Goal: Transaction & Acquisition: Obtain resource

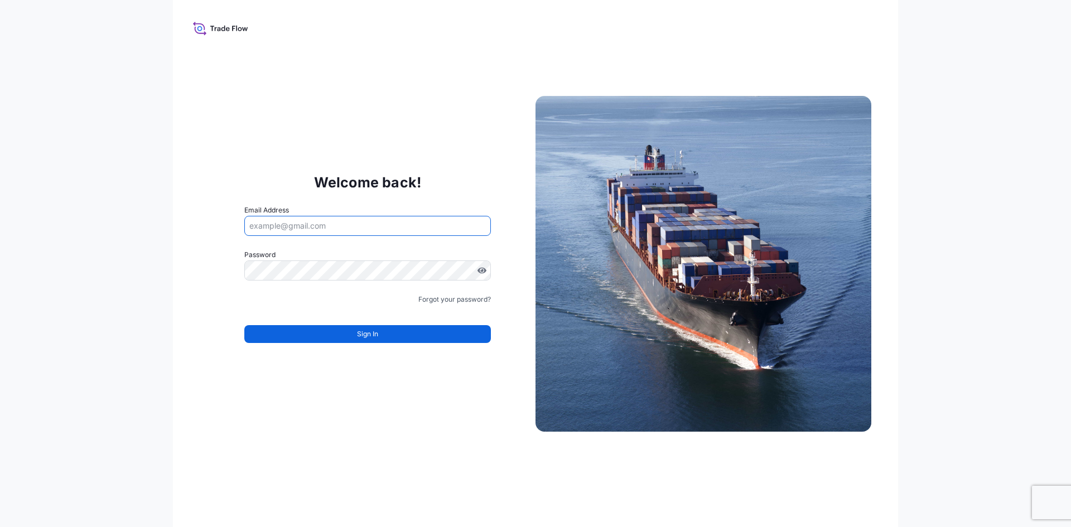
click at [337, 230] on input "Email Address" at bounding box center [367, 226] width 247 height 20
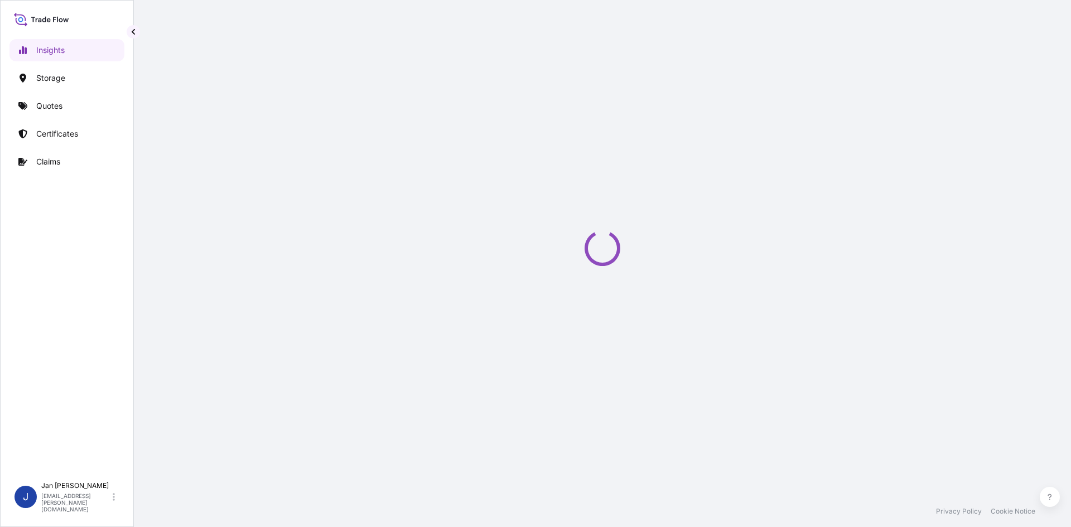
select select "2025"
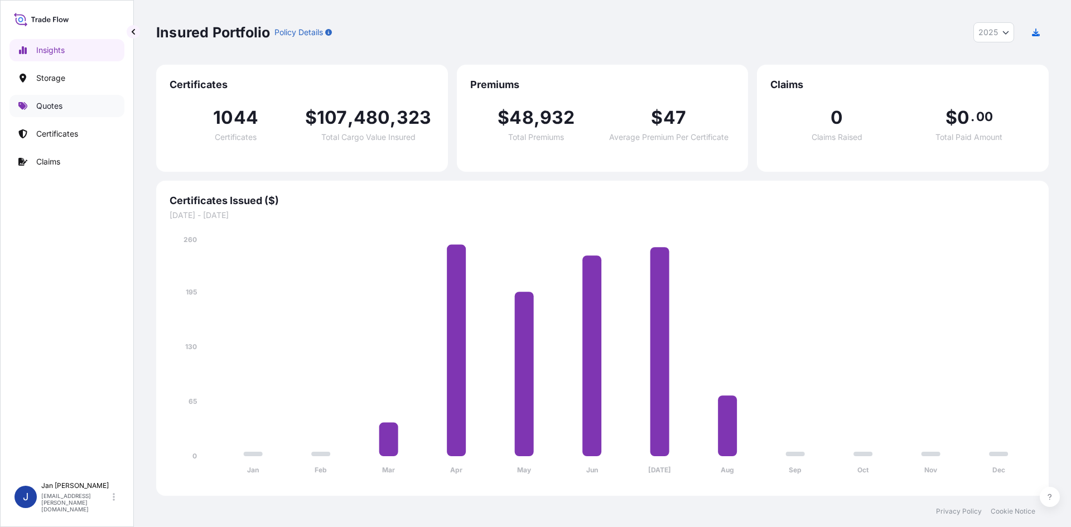
click at [59, 114] on link "Quotes" at bounding box center [66, 106] width 115 height 22
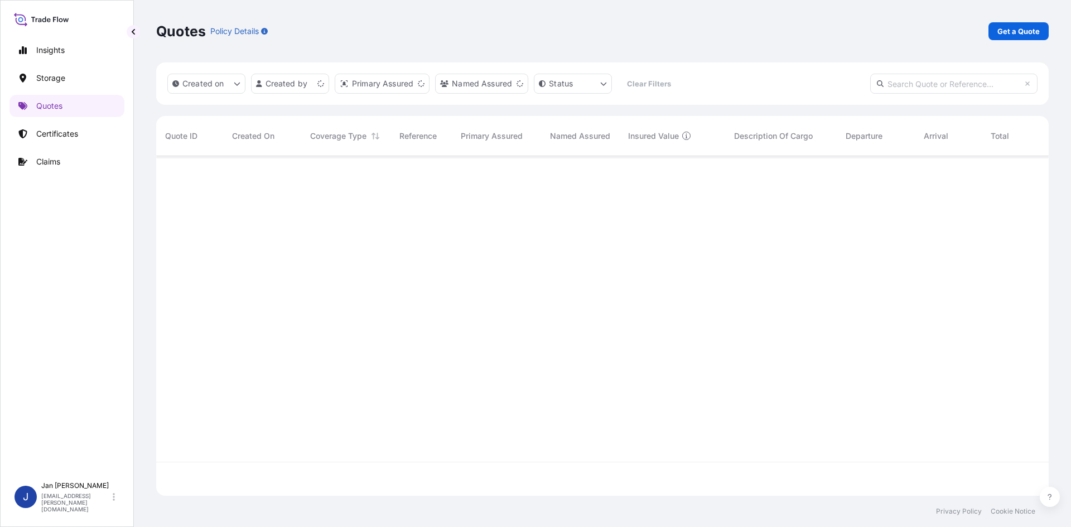
scroll to position [337, 884]
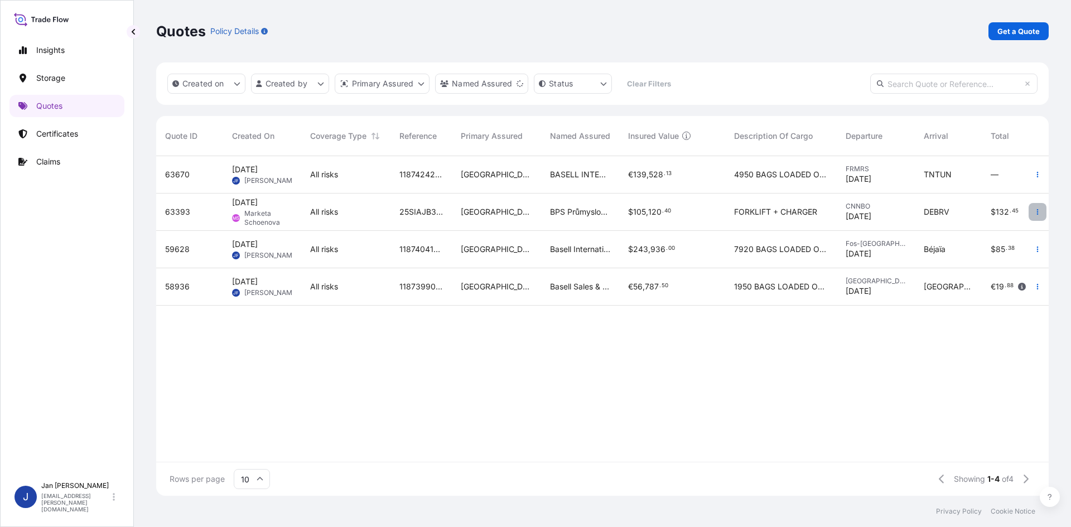
click at [1036, 211] on icon "button" at bounding box center [1037, 212] width 7 height 7
click at [1005, 234] on p "Duplicate quote" at bounding box center [992, 234] width 58 height 11
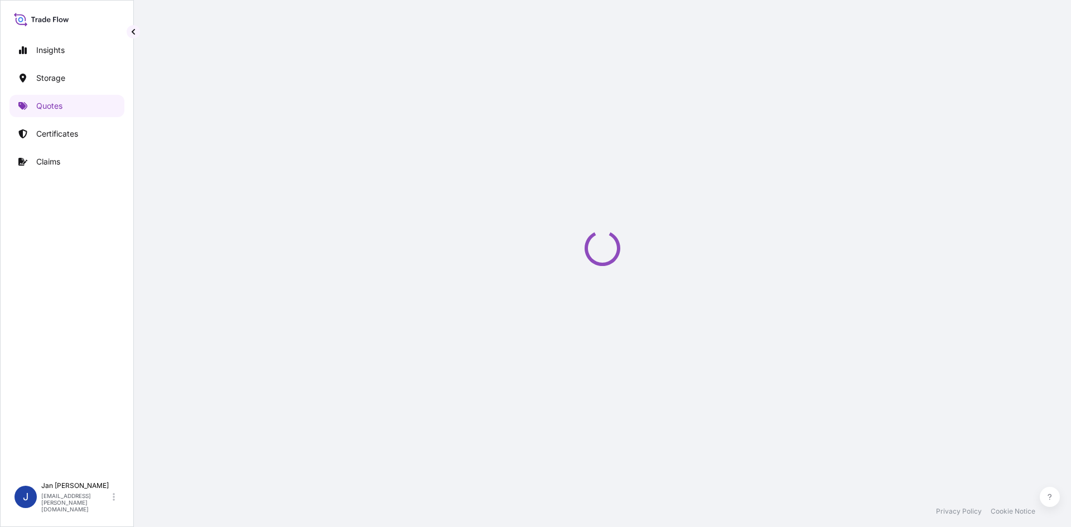
select select "Water"
select select "Road / [GEOGRAPHIC_DATA]"
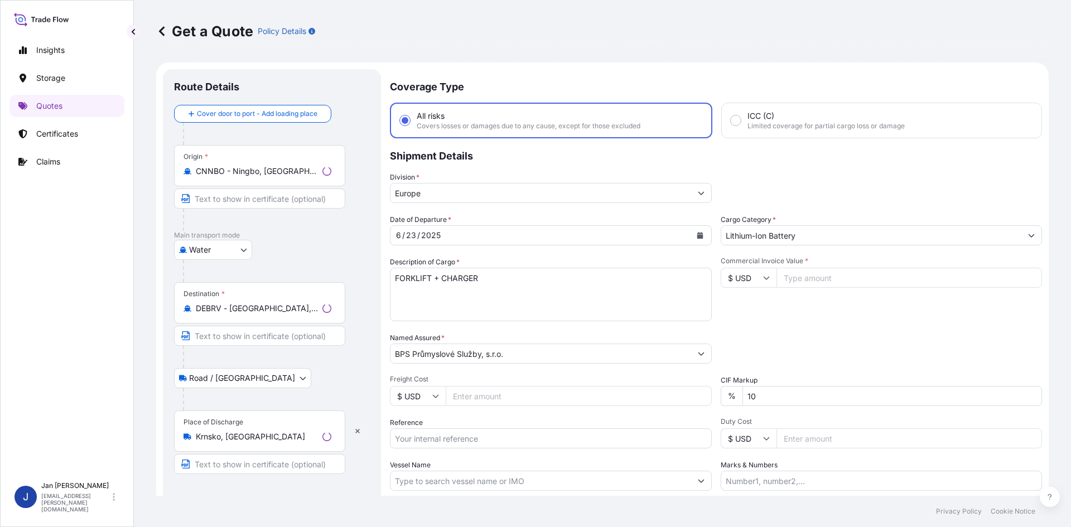
scroll to position [18, 0]
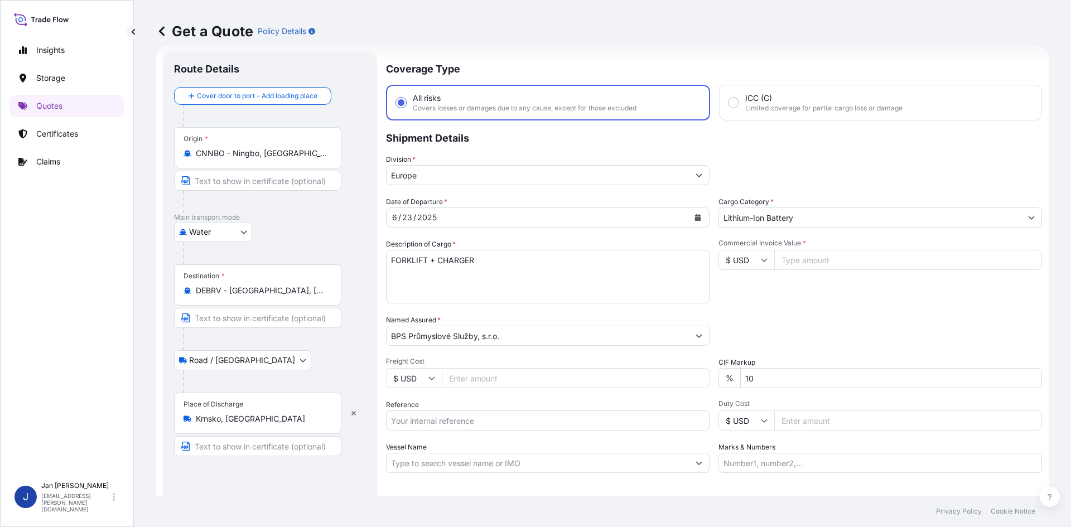
click at [312, 292] on input "DEBRV - [GEOGRAPHIC_DATA], [GEOGRAPHIC_DATA]" at bounding box center [262, 290] width 132 height 11
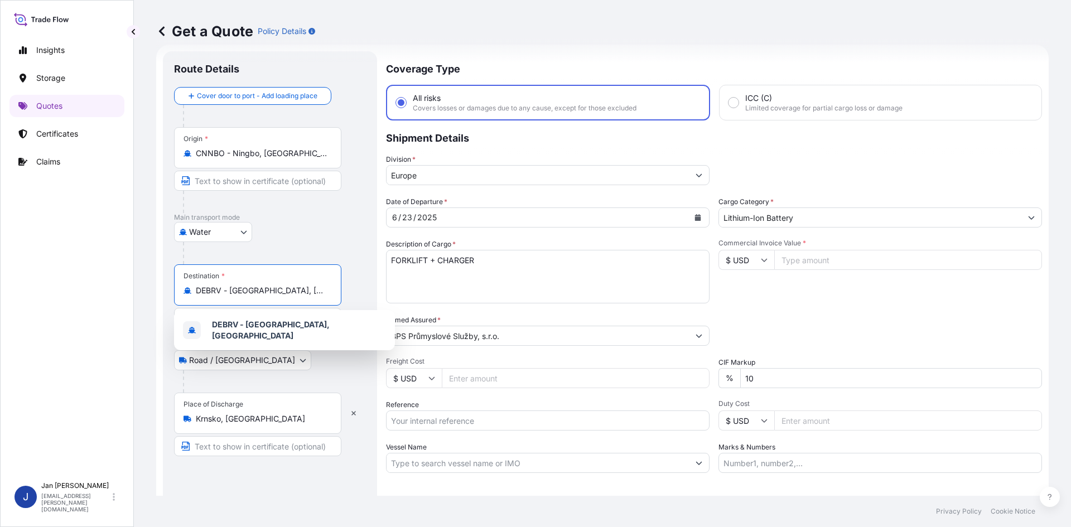
drag, startPoint x: 324, startPoint y: 292, endPoint x: 153, endPoint y: 292, distance: 170.1
click at [153, 291] on div "Get a Quote Policy Details Route Details Cover door to port - Add loading place…" at bounding box center [602, 248] width 937 height 496
paste input "JIANGSU"
type input "J"
type input "DEBRV - [GEOGRAPHIC_DATA], [GEOGRAPHIC_DATA]"
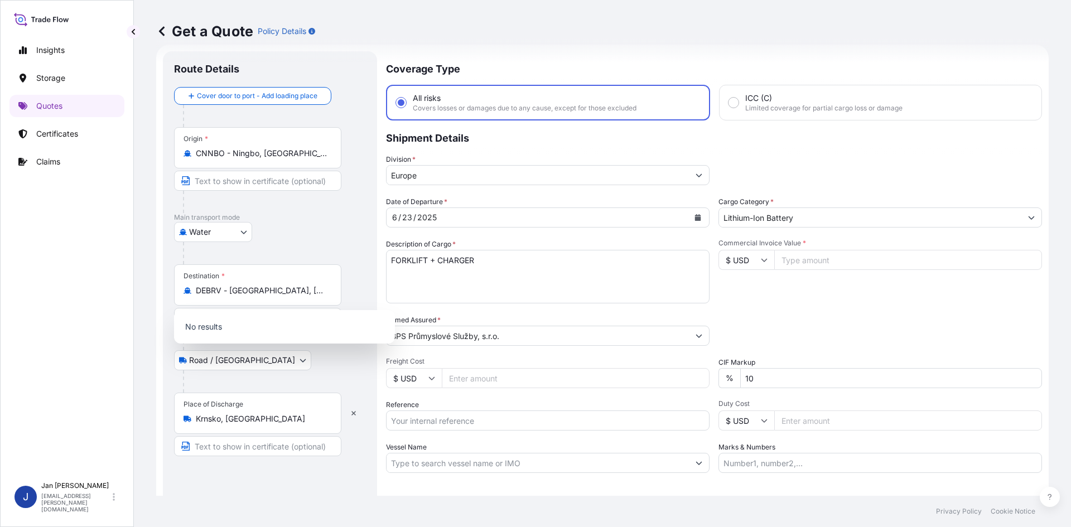
click at [311, 252] on div at bounding box center [274, 253] width 183 height 22
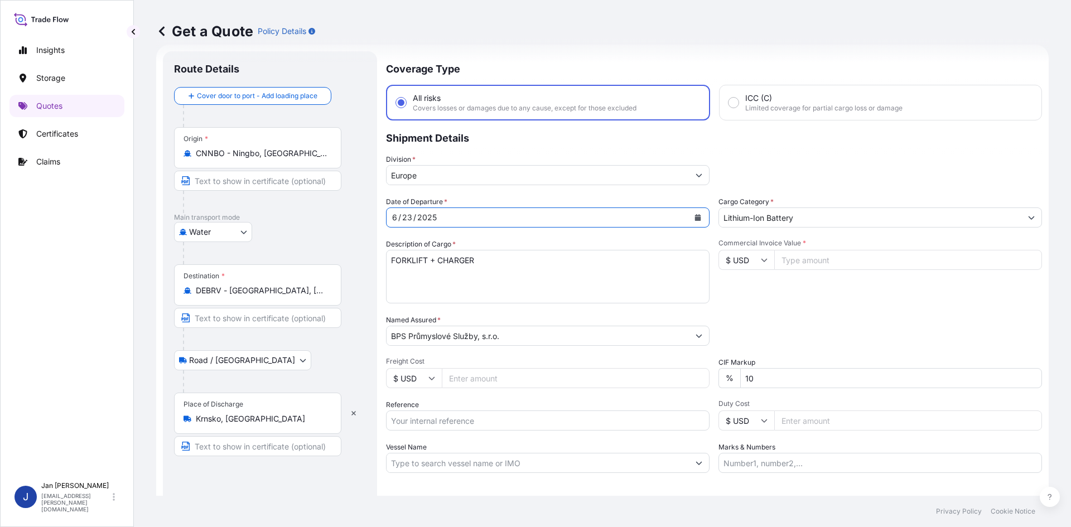
click at [453, 215] on div "[DATE]" at bounding box center [538, 218] width 302 height 20
click at [696, 219] on icon "Calendar" at bounding box center [698, 217] width 6 height 7
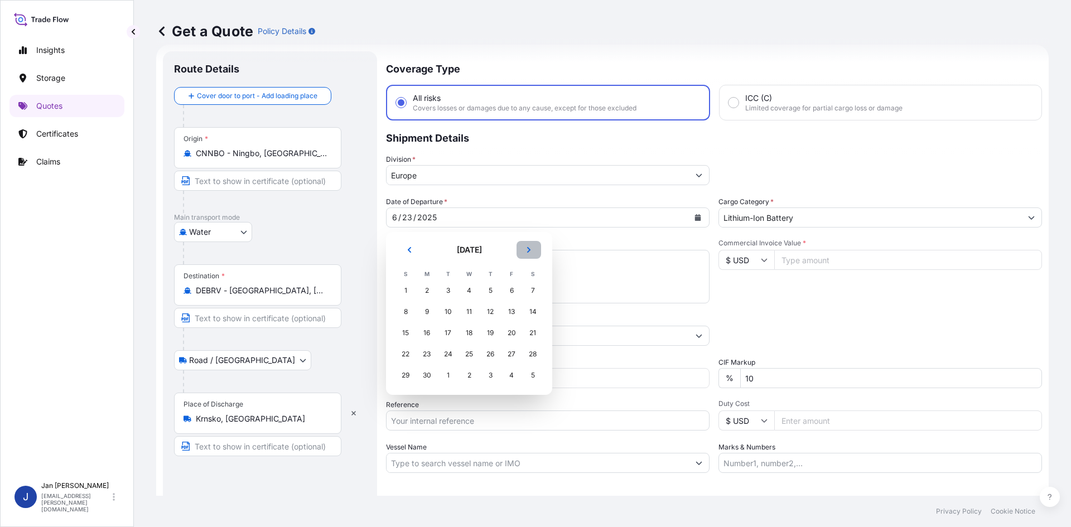
click at [523, 251] on button "Next" at bounding box center [529, 250] width 25 height 18
click at [524, 250] on button "Next" at bounding box center [529, 250] width 25 height 18
click at [492, 332] on div "14" at bounding box center [490, 333] width 20 height 20
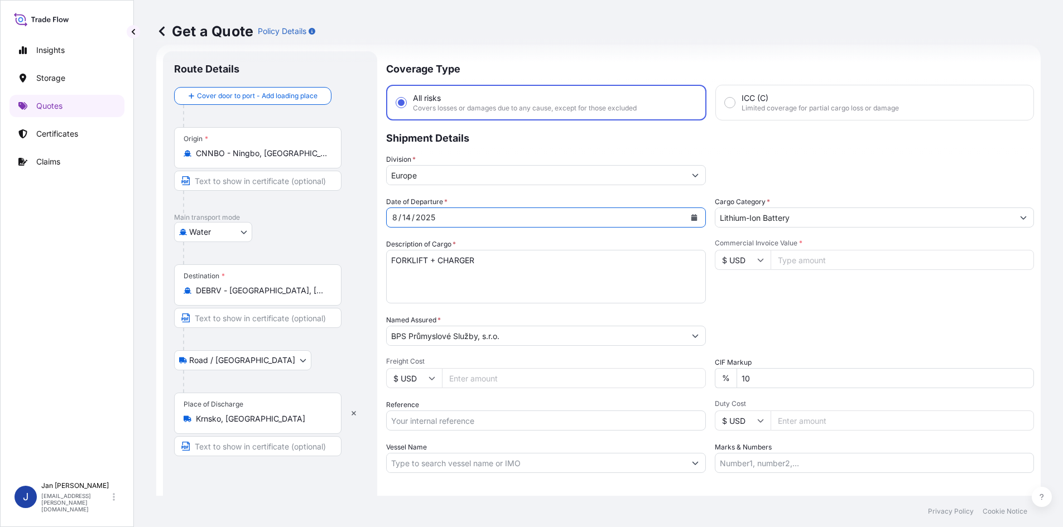
click at [482, 331] on input "BPS Průmyslové Služby, s.r.o." at bounding box center [536, 336] width 298 height 20
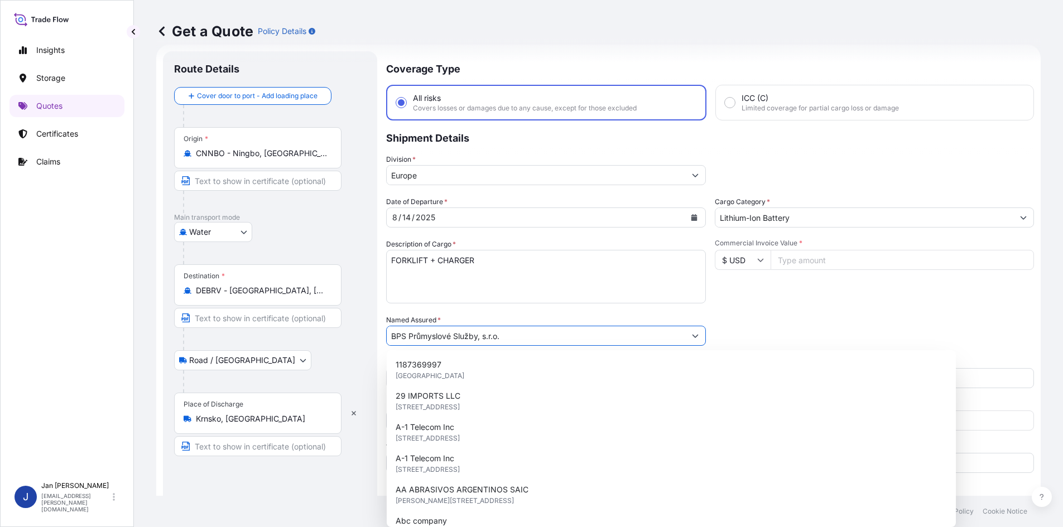
drag, startPoint x: 533, startPoint y: 339, endPoint x: 348, endPoint y: 346, distance: 185.3
click at [348, 346] on form "Route Details Cover door to port - Add loading place Place of loading Road / [G…" at bounding box center [598, 304] width 884 height 518
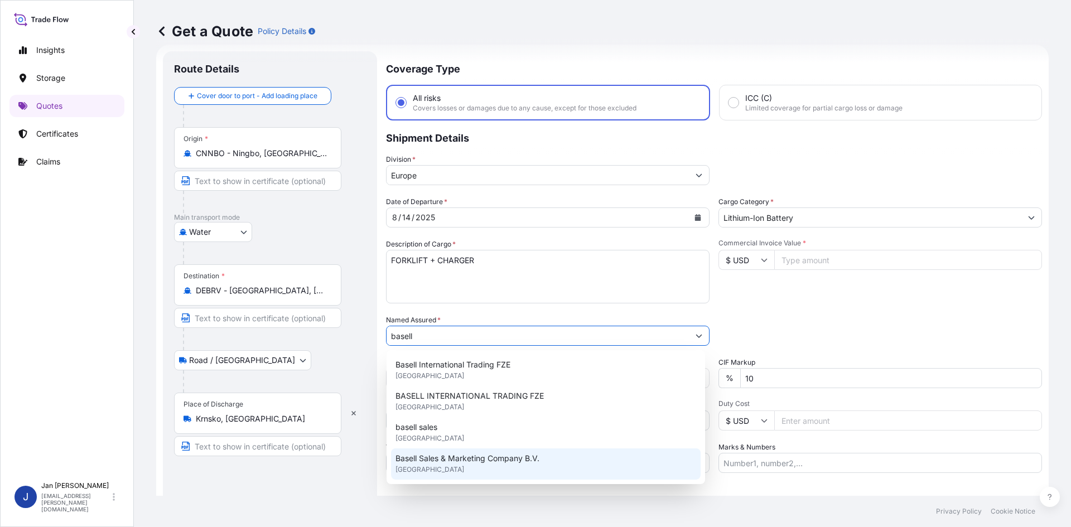
click at [566, 456] on div "Basell Sales & Marketing Company B.V. [GEOGRAPHIC_DATA]" at bounding box center [546, 463] width 310 height 31
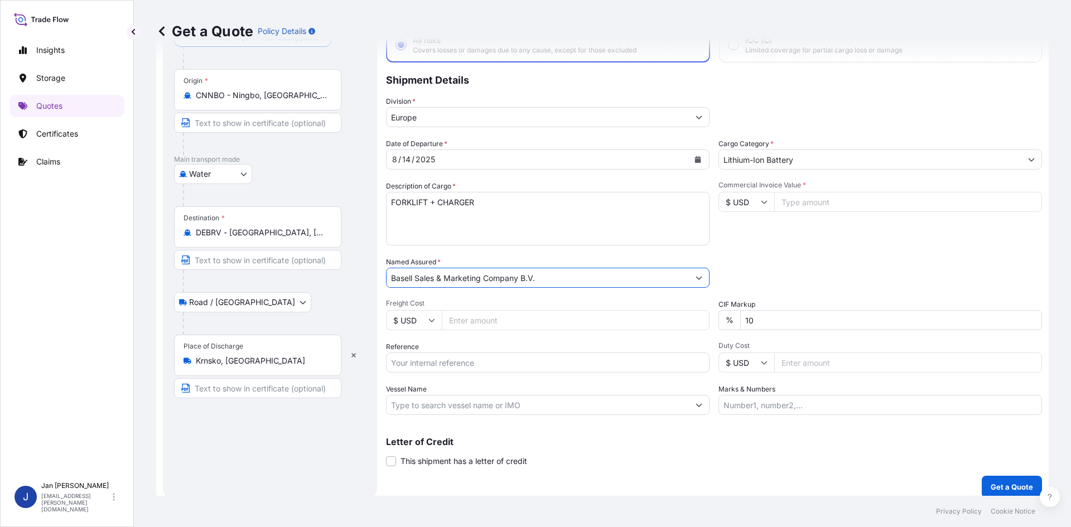
scroll to position [85, 0]
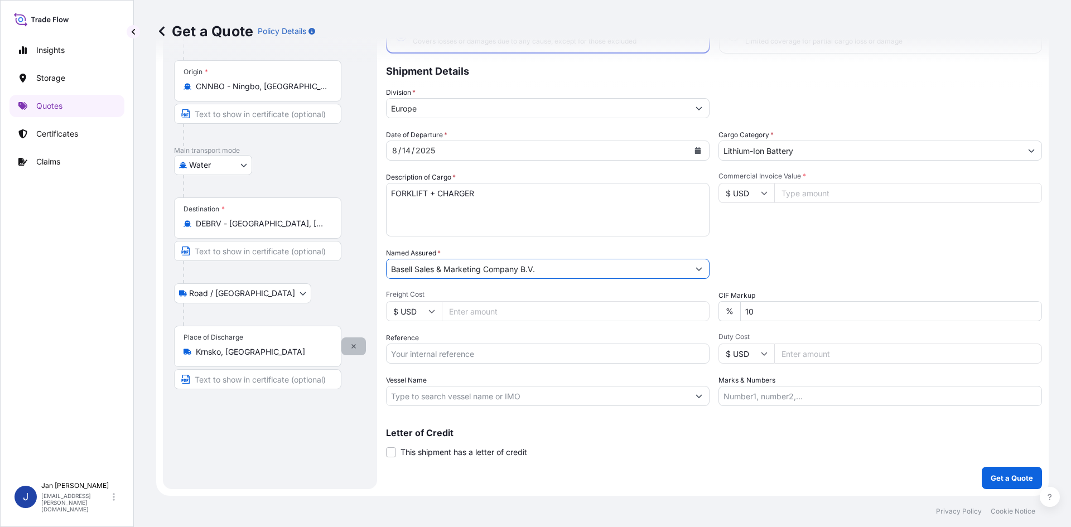
type input "Basell Sales & Marketing Company B.V."
click at [356, 345] on icon "button" at bounding box center [353, 346] width 7 height 7
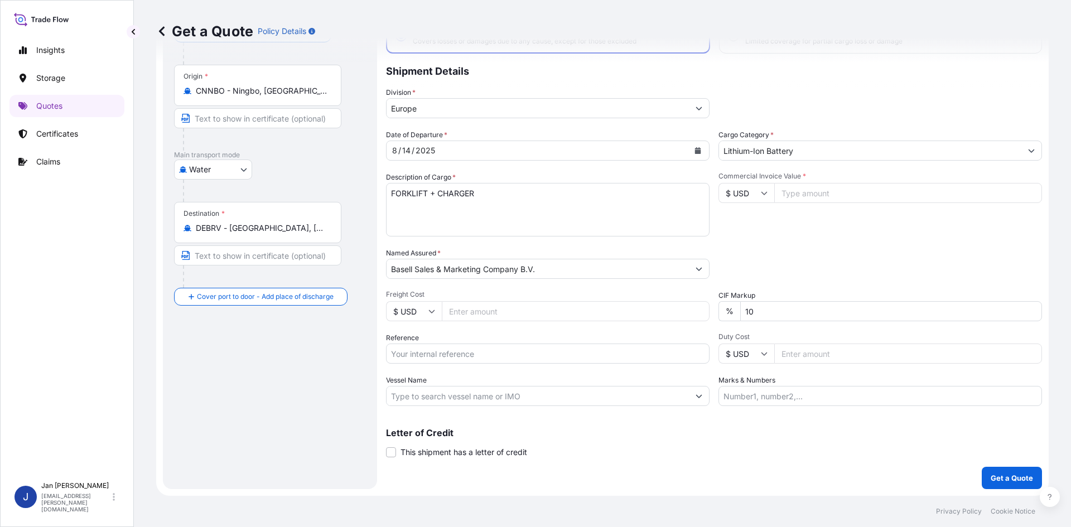
scroll to position [0, 0]
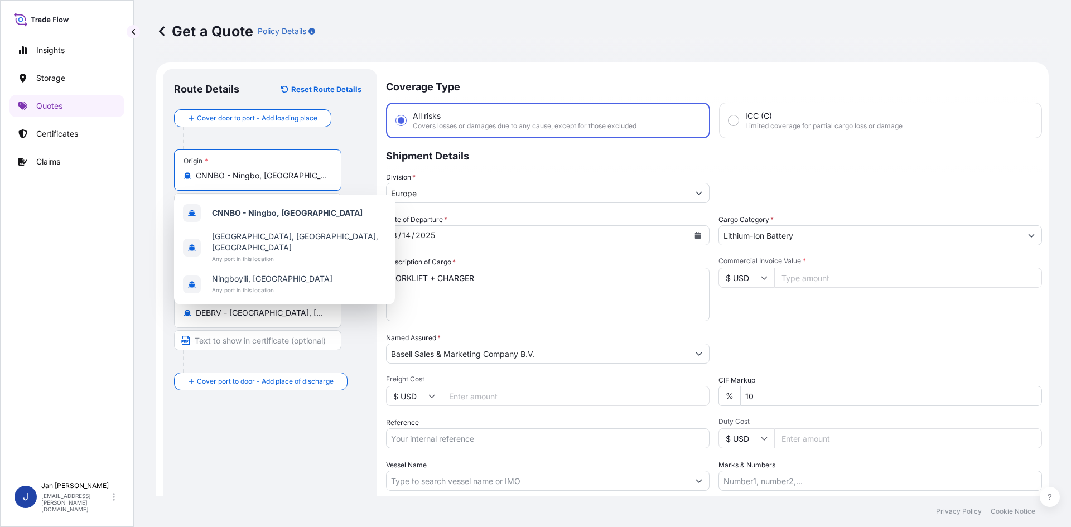
drag, startPoint x: 292, startPoint y: 177, endPoint x: 65, endPoint y: 181, distance: 227.1
click at [62, 179] on div "Insights Storage Quotes Certificates Claims J [PERSON_NAME] [EMAIL_ADDRESS][PER…" at bounding box center [535, 263] width 1071 height 527
paste input "GBLGP"
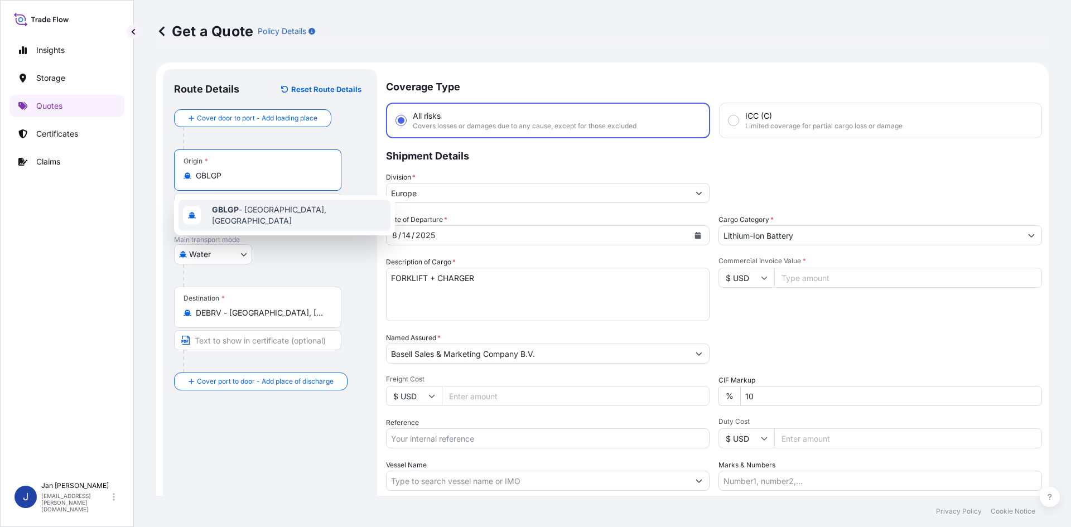
click at [274, 216] on span "GBLGP - [GEOGRAPHIC_DATA], [GEOGRAPHIC_DATA]" at bounding box center [299, 215] width 174 height 22
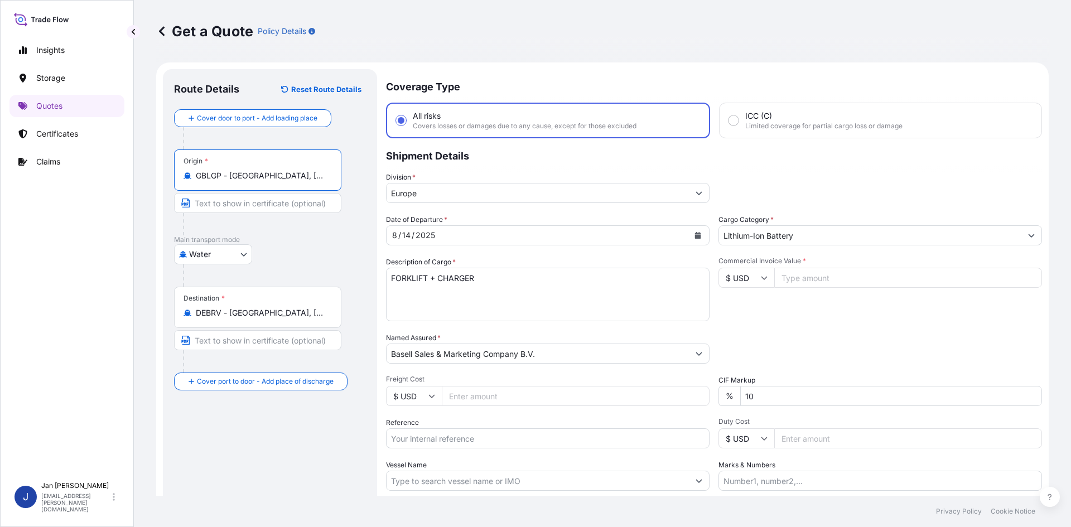
type input "GBLGP - [GEOGRAPHIC_DATA], [GEOGRAPHIC_DATA]"
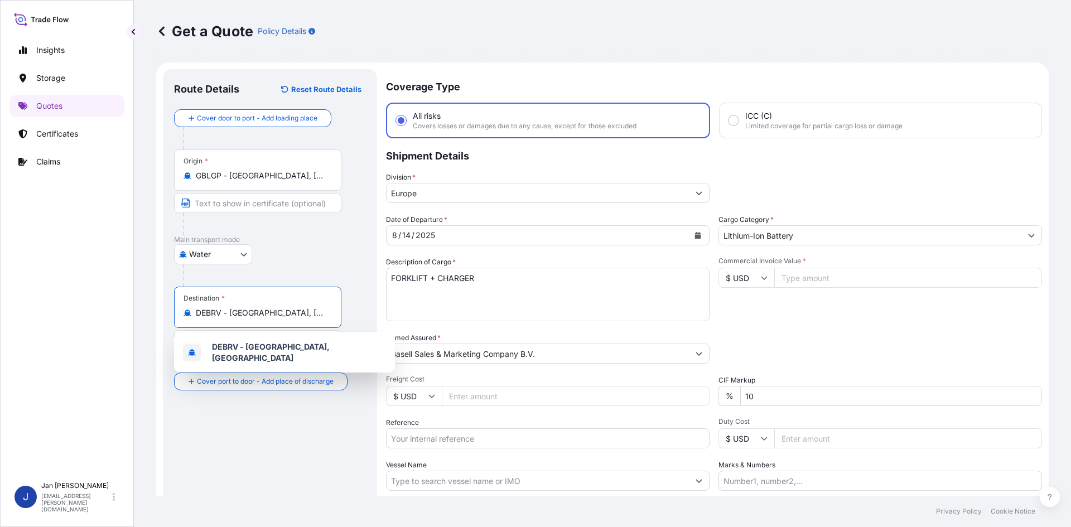
drag, startPoint x: 316, startPoint y: 313, endPoint x: 129, endPoint y: 322, distance: 187.1
click at [129, 322] on div "Insights Storage Quotes Certificates Claims J [PERSON_NAME] [EMAIL_ADDRESS][PER…" at bounding box center [535, 263] width 1071 height 527
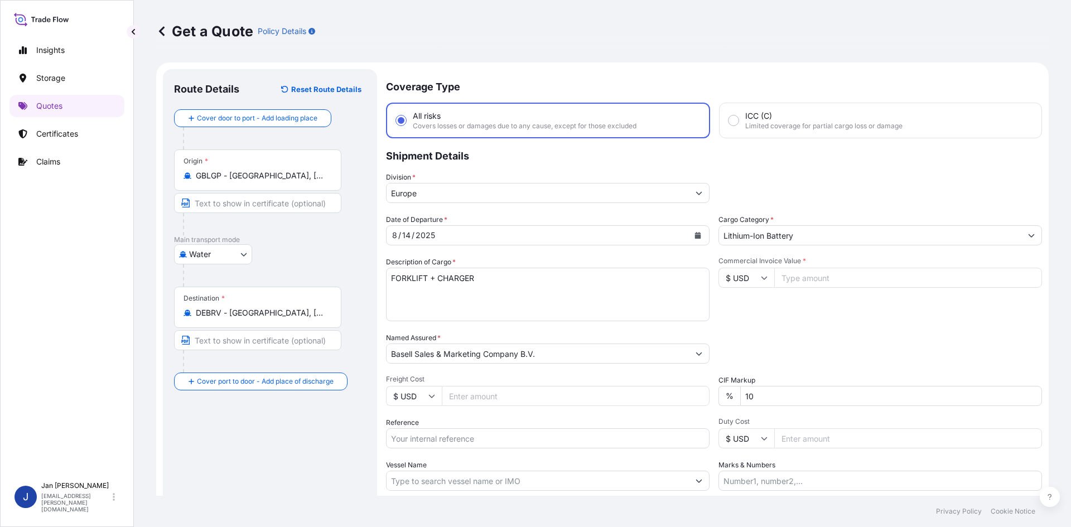
click at [306, 316] on input "DEBRV - [GEOGRAPHIC_DATA], [GEOGRAPHIC_DATA]" at bounding box center [262, 312] width 132 height 11
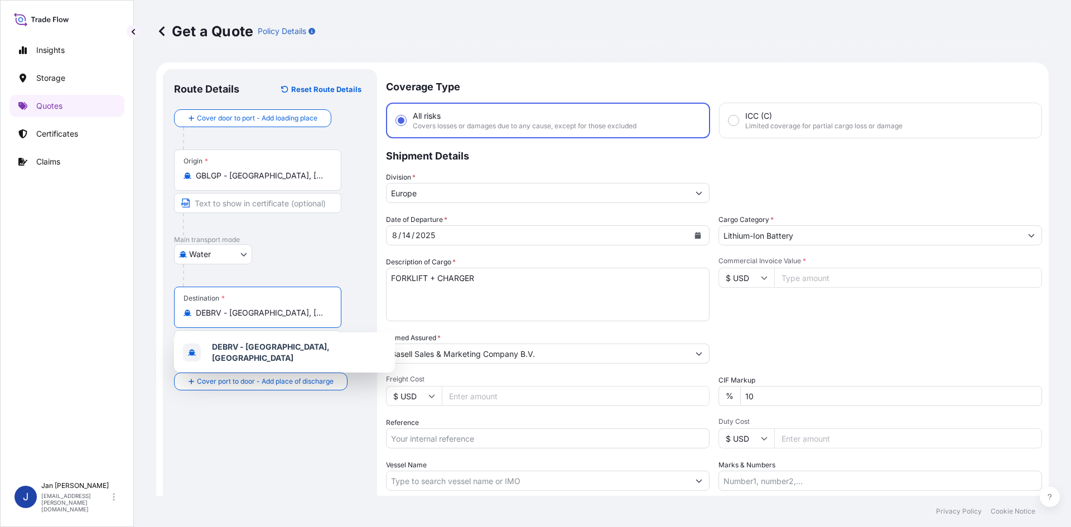
drag, startPoint x: 318, startPoint y: 312, endPoint x: 159, endPoint y: 302, distance: 159.3
click at [159, 302] on form "Route Details Reset Route Details Cover door to port - Add loading place Place …" at bounding box center [602, 321] width 892 height 518
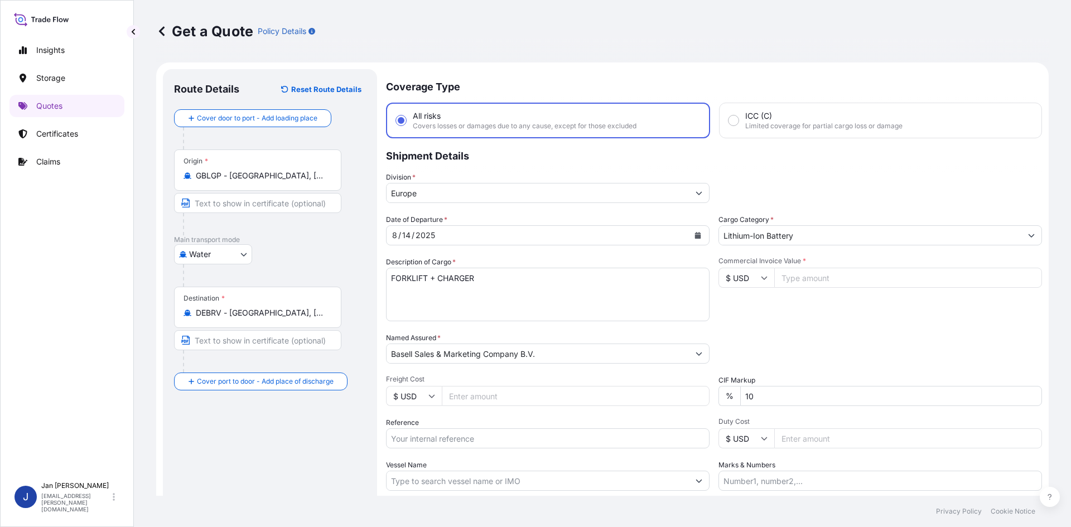
click at [309, 313] on input "DEBRV - [GEOGRAPHIC_DATA], [GEOGRAPHIC_DATA]" at bounding box center [262, 312] width 132 height 11
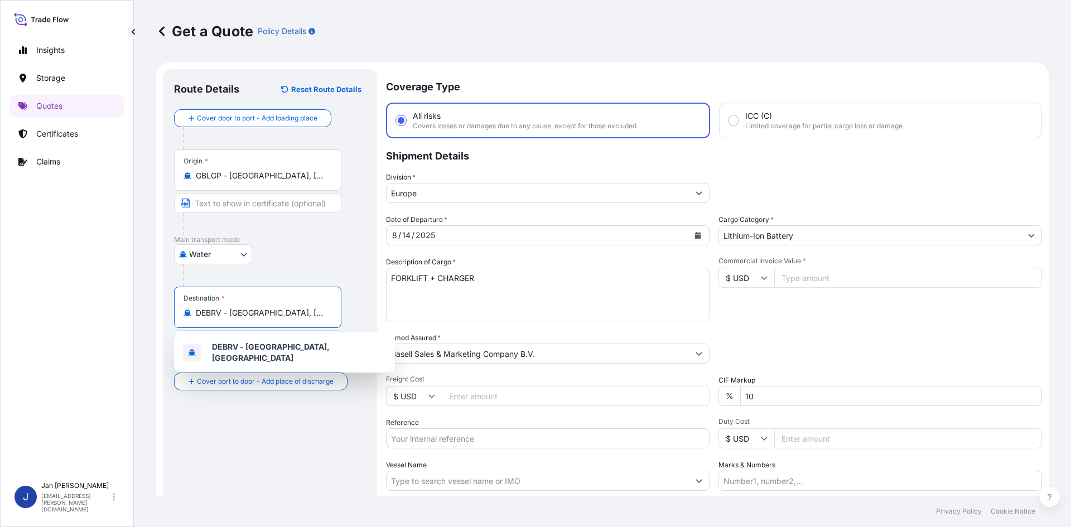
drag, startPoint x: 314, startPoint y: 313, endPoint x: 105, endPoint y: 303, distance: 209.4
click at [105, 303] on div "Insights Storage Quotes Certificates Claims J [PERSON_NAME] [EMAIL_ADDRESS][PER…" at bounding box center [535, 263] width 1071 height 527
paste input "JIANGSU"
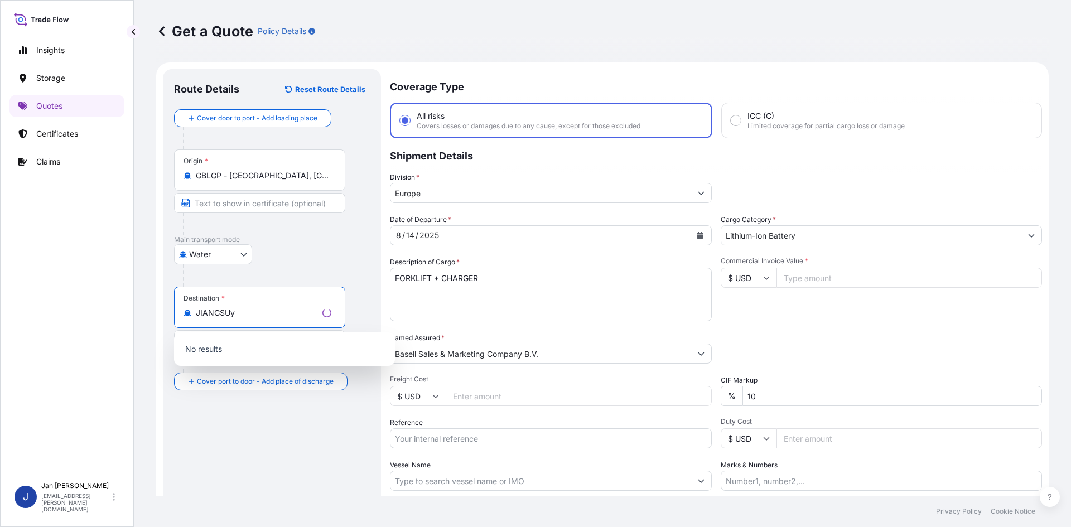
drag, startPoint x: 260, startPoint y: 314, endPoint x: 161, endPoint y: 315, distance: 99.3
click at [161, 315] on form "Route Details Reset Route Details Cover door to port - Add loading place Place …" at bounding box center [602, 321] width 892 height 518
paste input "Destination"
drag, startPoint x: 232, startPoint y: 317, endPoint x: 221, endPoint y: 315, distance: 11.3
click at [221, 315] on input "JIANGS" at bounding box center [262, 312] width 132 height 11
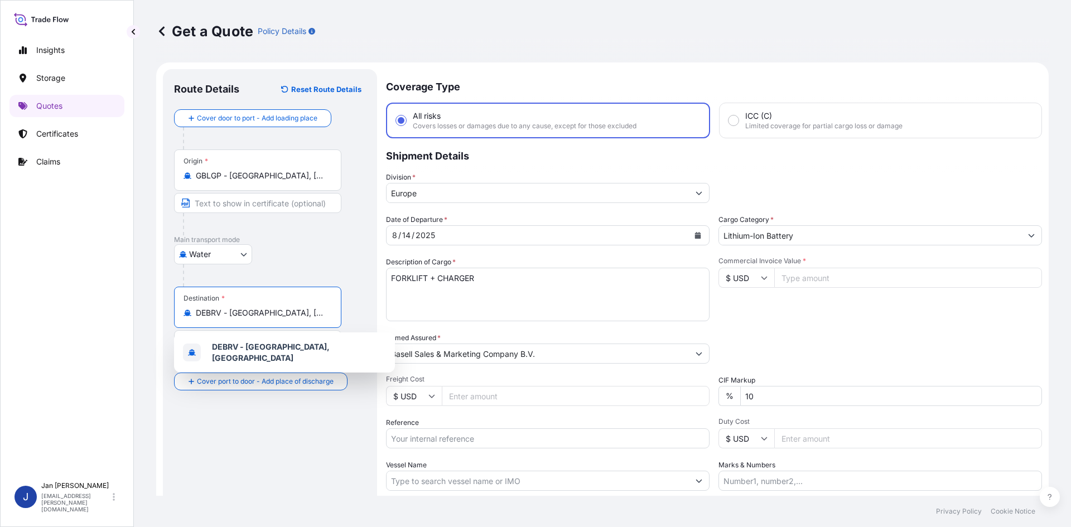
drag, startPoint x: 315, startPoint y: 318, endPoint x: 67, endPoint y: 310, distance: 247.8
click at [67, 310] on div "Insights Storage Quotes Certificates Claims J [PERSON_NAME] [EMAIL_ADDRESS][PER…" at bounding box center [535, 263] width 1071 height 527
paste input "[GEOGRAPHIC_DATA]"
drag, startPoint x: 322, startPoint y: 311, endPoint x: 92, endPoint y: 318, distance: 229.9
click at [92, 318] on div "Insights Storage Quotes Certificates Claims J [PERSON_NAME] [EMAIL_ADDRESS][PER…" at bounding box center [535, 263] width 1071 height 527
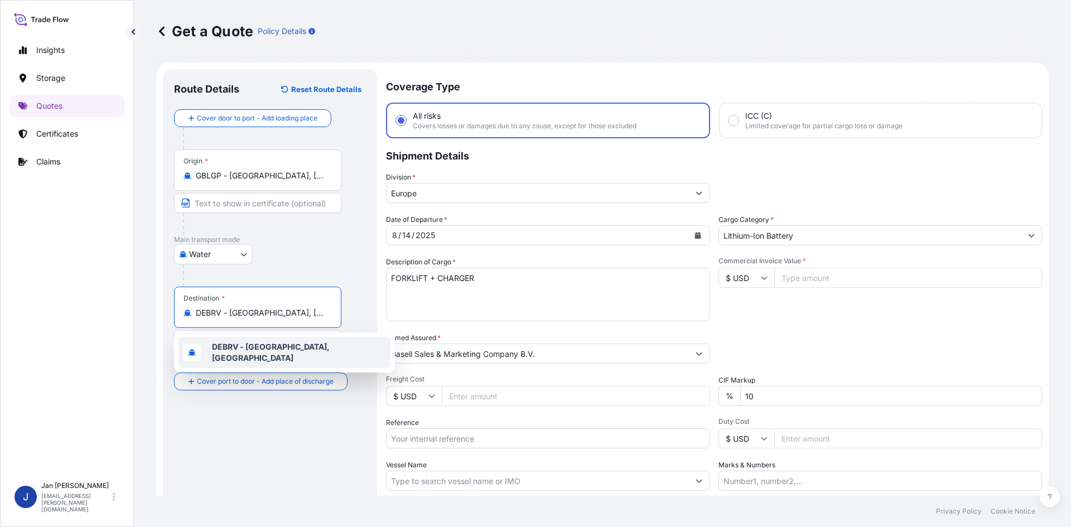
paste input "[GEOGRAPHIC_DATA]"
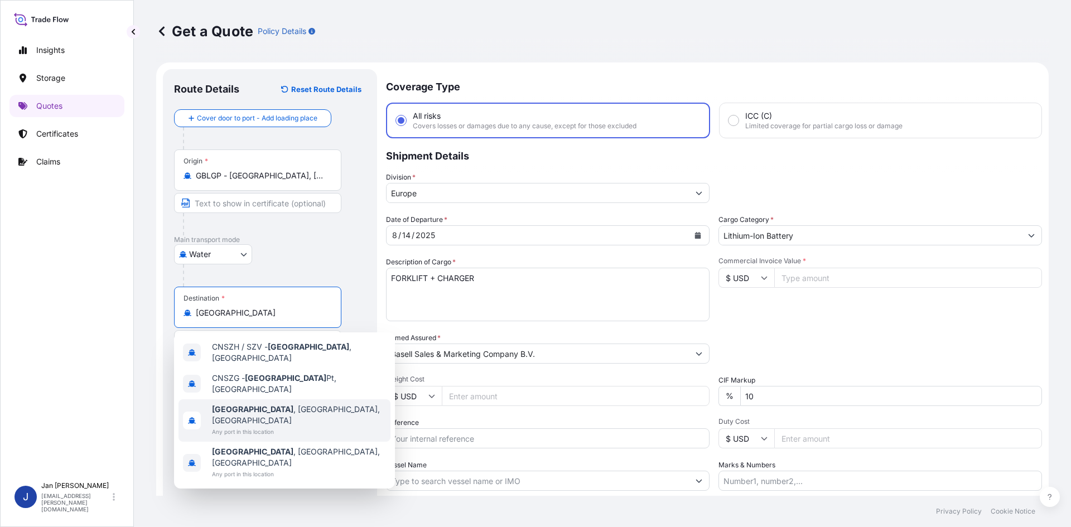
click at [322, 407] on div "[GEOGRAPHIC_DATA] , [GEOGRAPHIC_DATA], [GEOGRAPHIC_DATA] Any port in this locat…" at bounding box center [284, 420] width 212 height 42
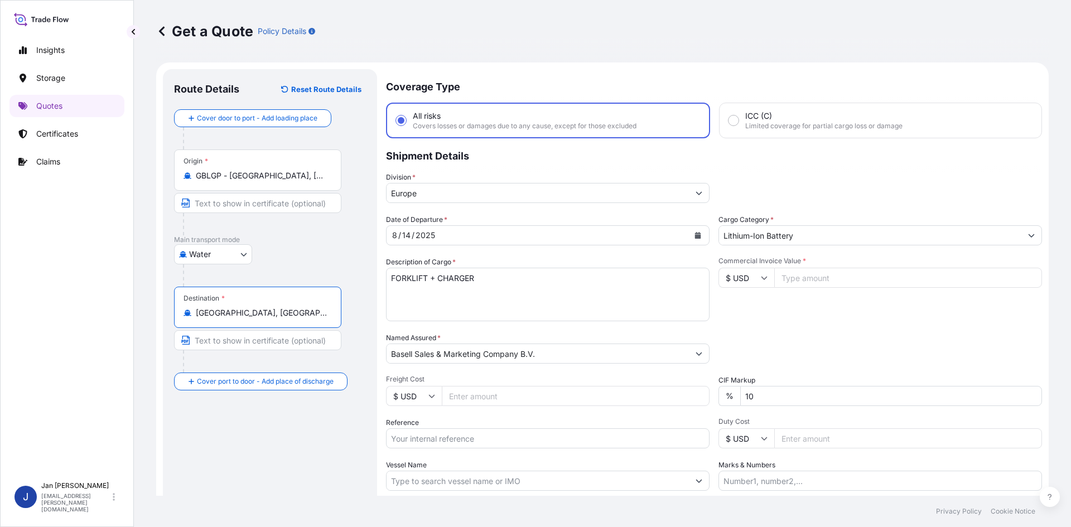
type input "[GEOGRAPHIC_DATA], [GEOGRAPHIC_DATA], [GEOGRAPHIC_DATA]"
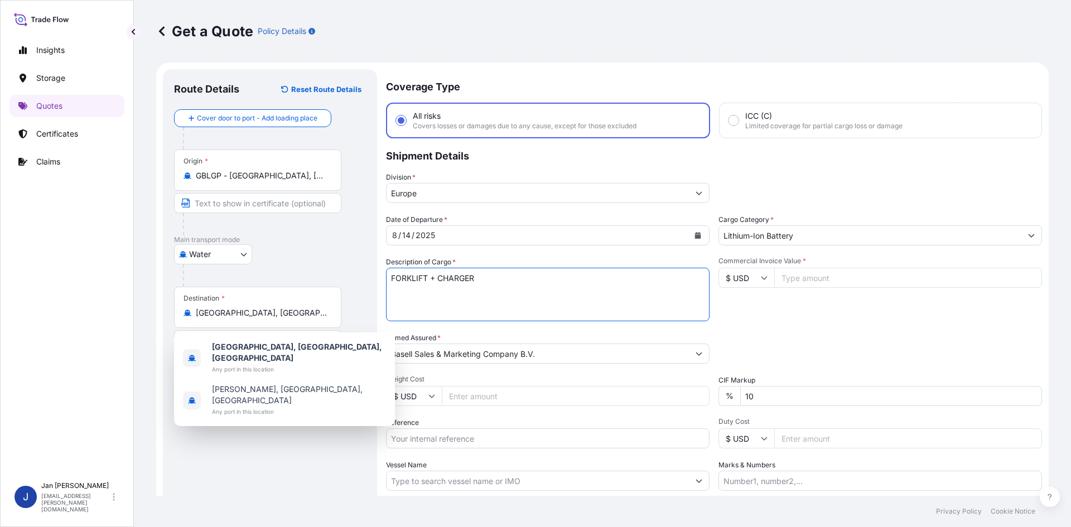
drag, startPoint x: 466, startPoint y: 280, endPoint x: 303, endPoint y: 280, distance: 162.9
click at [306, 281] on form "Route Details Reset Route Details Cover door to port - Add loading place Place …" at bounding box center [602, 321] width 892 height 518
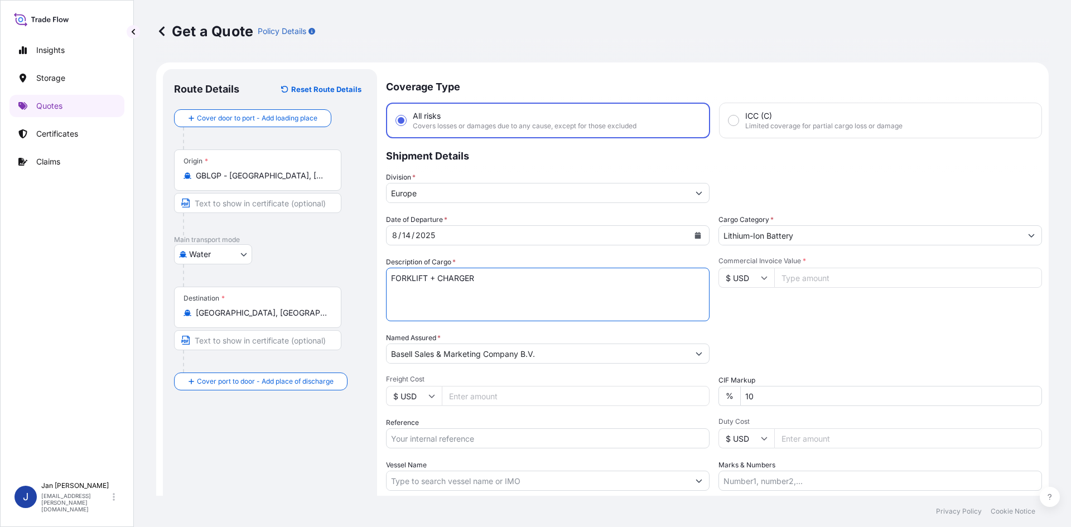
paste textarea "BAGS LOADED ONTO 8 PALLETS LOADED INTO 1 20' CONTAINER(S) 11.000 MT MOPLEN HP54…"
click at [392, 275] on textarea "FORKLIFT + CHARGER" at bounding box center [548, 295] width 324 height 54
click at [390, 276] on textarea "FORKLIFT + CHARGER" at bounding box center [548, 295] width 324 height 54
paste textarea "440"
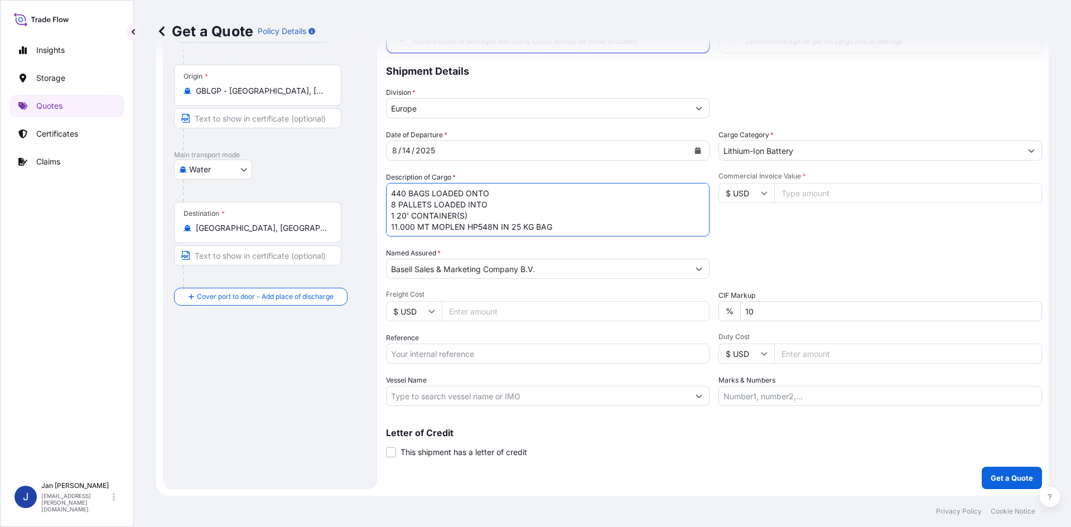
type textarea "440 BAGS LOADED ONTO 8 PALLETS LOADED INTO 1 20' CONTAINER(S) 11.000 MT MOPLEN …"
click at [480, 351] on input "Reference" at bounding box center [548, 354] width 324 height 20
paste input "1187405114"
type input "1187405114"
click at [504, 396] on input "Vessel Name" at bounding box center [538, 396] width 302 height 20
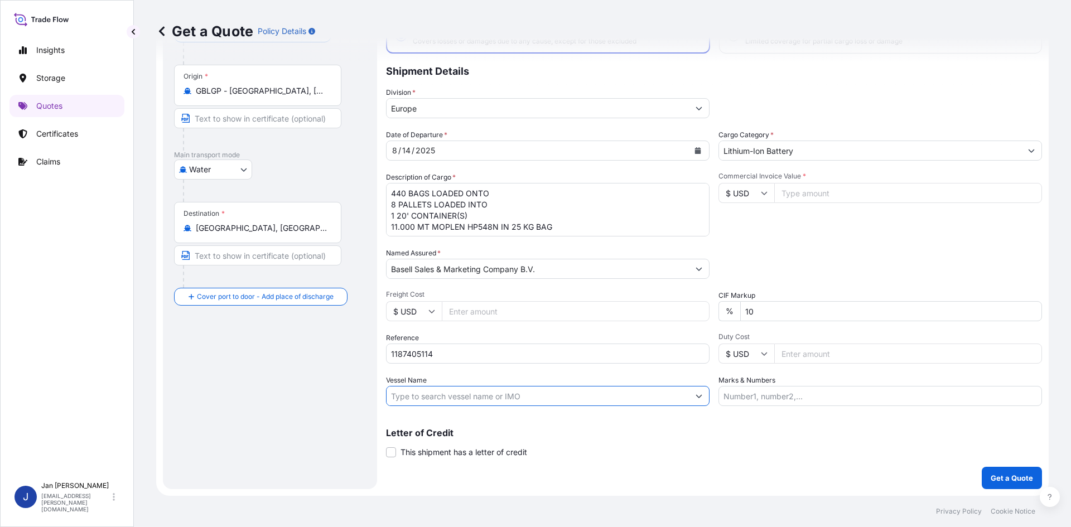
paste input "SINGAPORE EXPRESS"
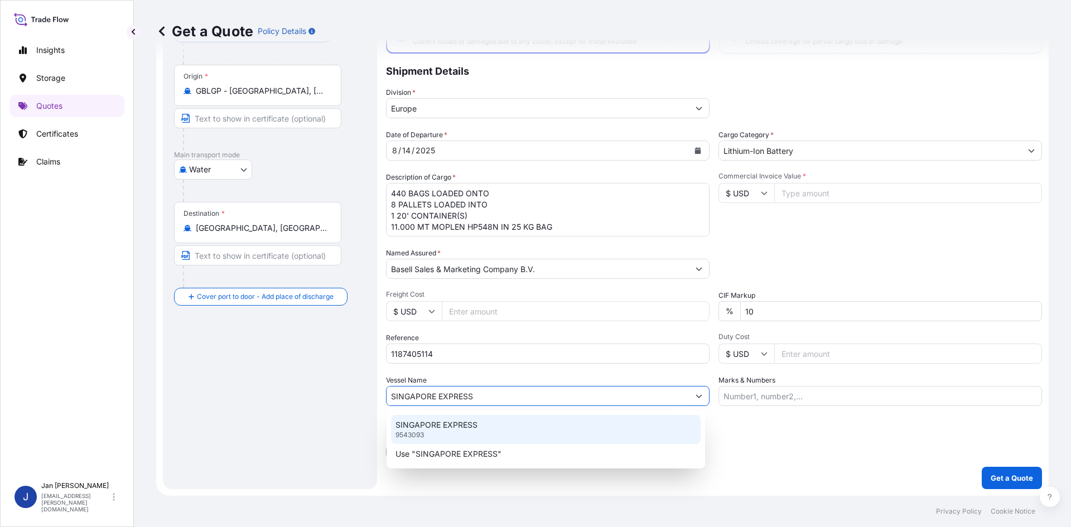
click at [534, 426] on div "SINGAPORE EXPRESS 9543093" at bounding box center [546, 429] width 310 height 29
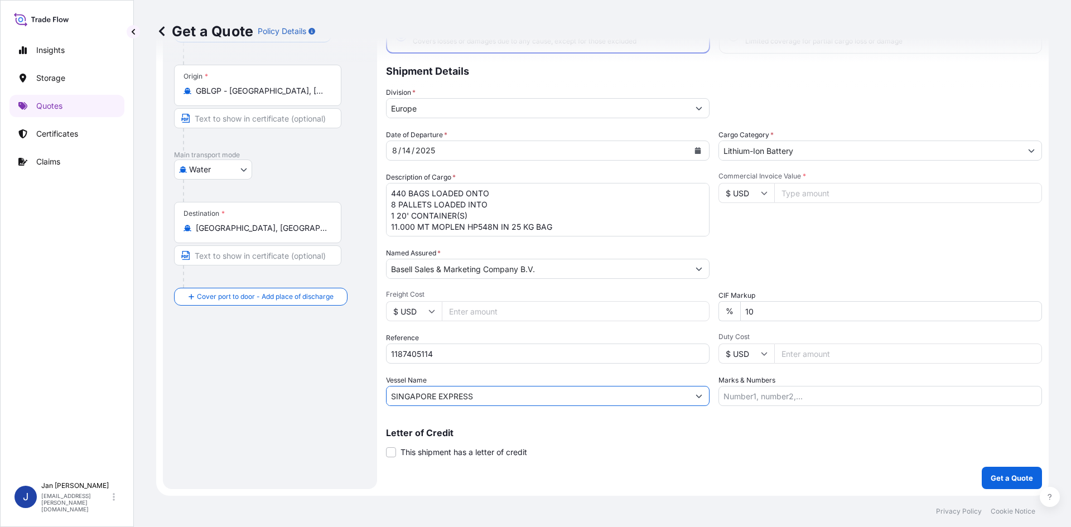
scroll to position [0, 0]
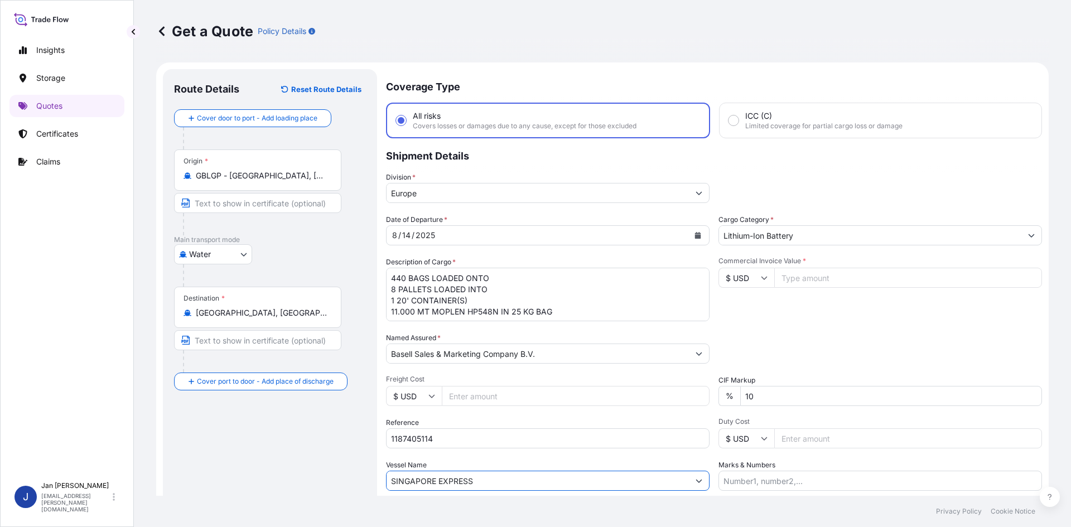
type input "SINGAPORE EXPRESS"
click at [887, 235] on input "Lithium-Ion Battery" at bounding box center [870, 235] width 302 height 20
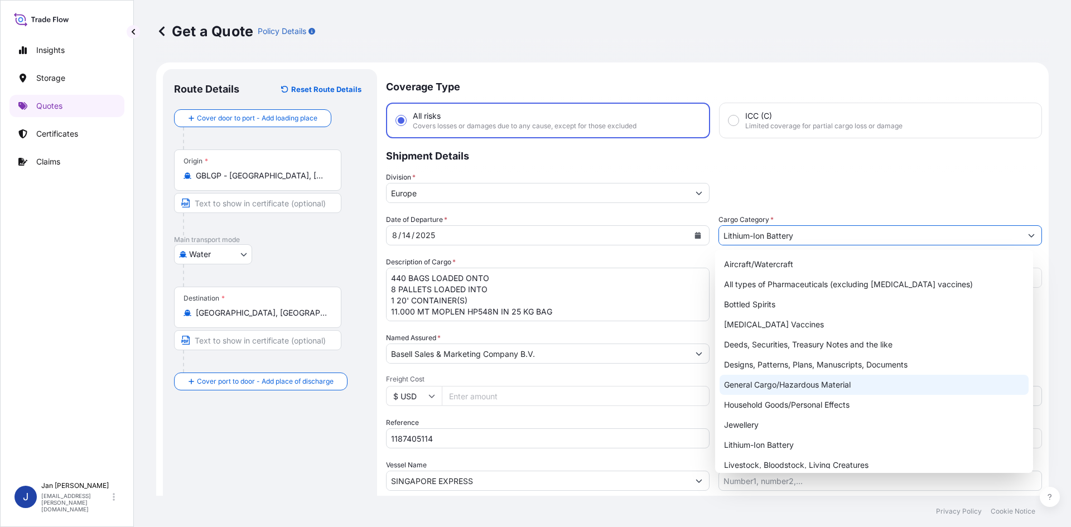
click at [843, 382] on div "General Cargo/Hazardous Material" at bounding box center [875, 385] width 310 height 20
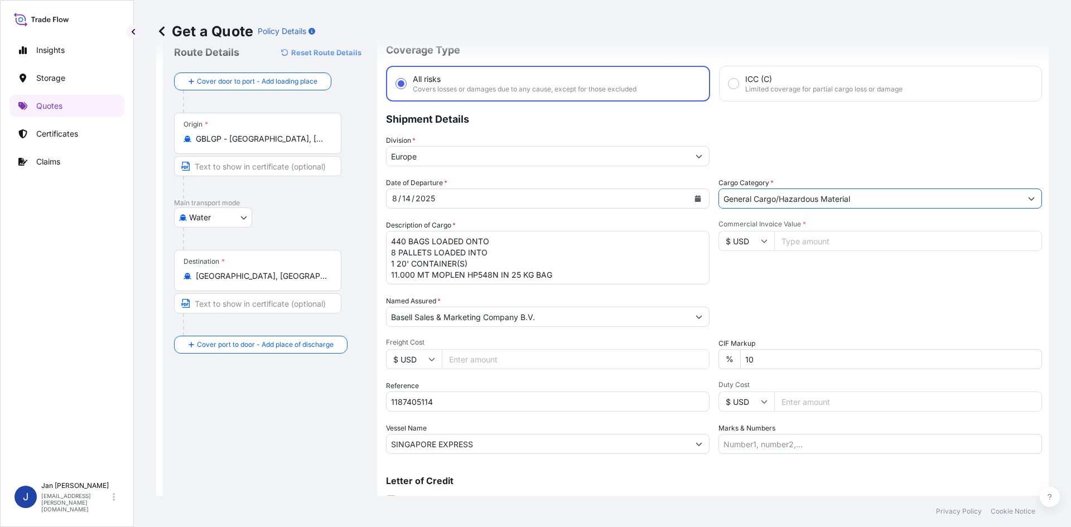
scroll to position [85, 0]
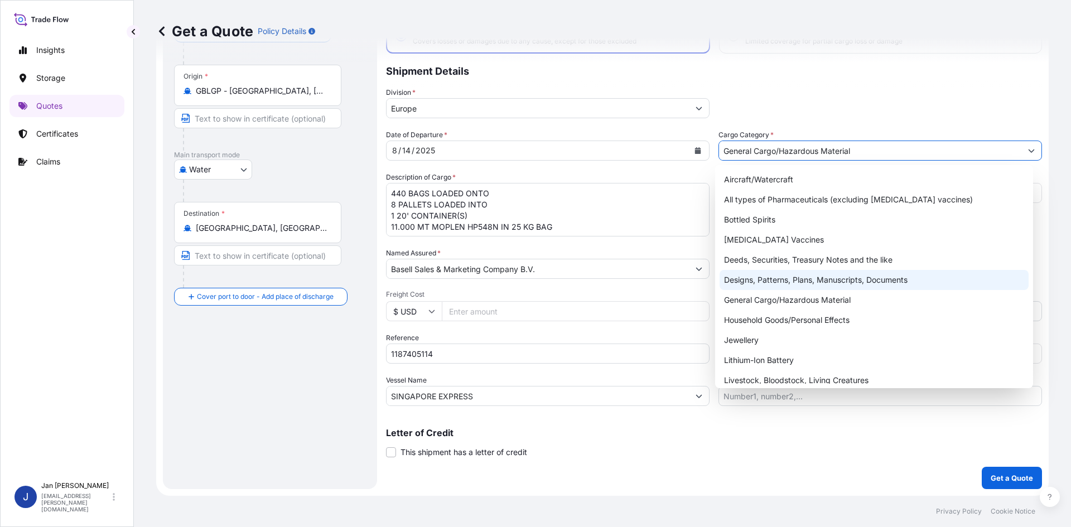
click at [769, 284] on div "Designs, Patterns, Plans, Manuscripts, Documents" at bounding box center [875, 280] width 310 height 20
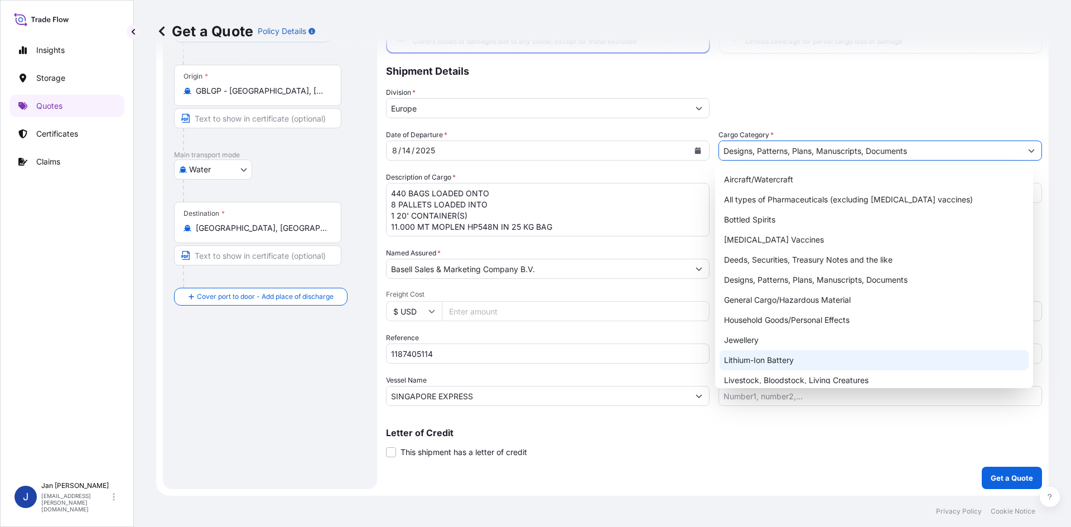
click at [740, 350] on div "Lithium-Ion Battery" at bounding box center [875, 360] width 310 height 20
type input "Lithium-Ion Battery"
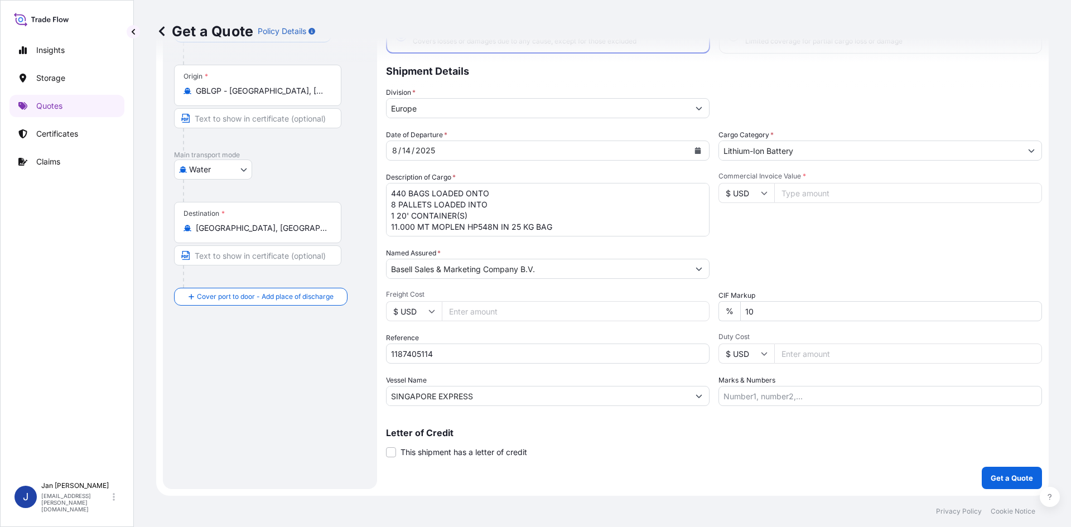
click at [746, 196] on input "$ USD" at bounding box center [746, 193] width 56 height 20
click at [742, 226] on div "€ EUR" at bounding box center [742, 223] width 47 height 21
type input "€ EUR"
click at [795, 195] on input "Commercial Invoice Value *" at bounding box center [908, 193] width 268 height 20
type input "19659.42"
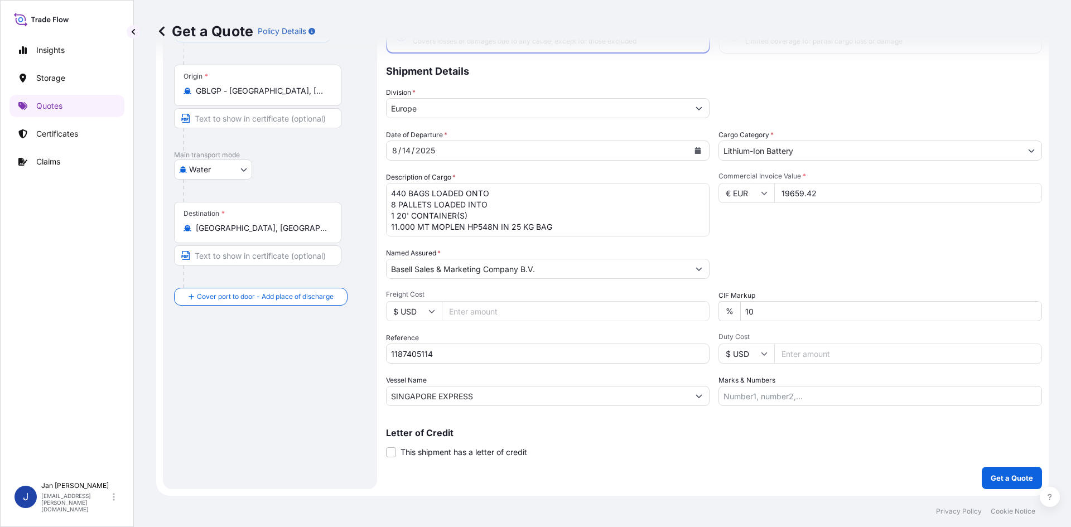
click at [870, 218] on div "Commercial Invoice Value * € EUR 19659.42" at bounding box center [880, 204] width 324 height 65
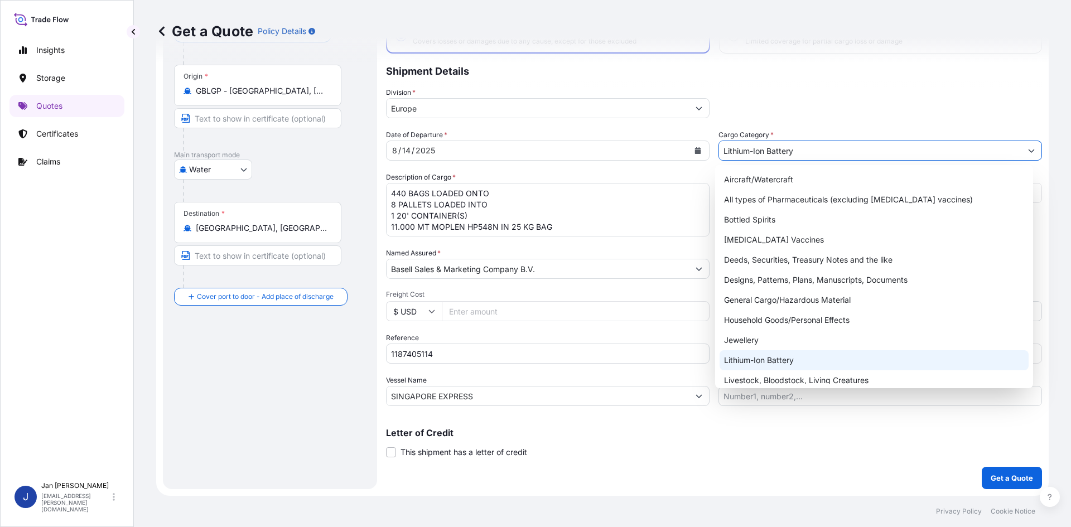
click at [807, 156] on input "Lithium-Ion Battery" at bounding box center [870, 151] width 302 height 20
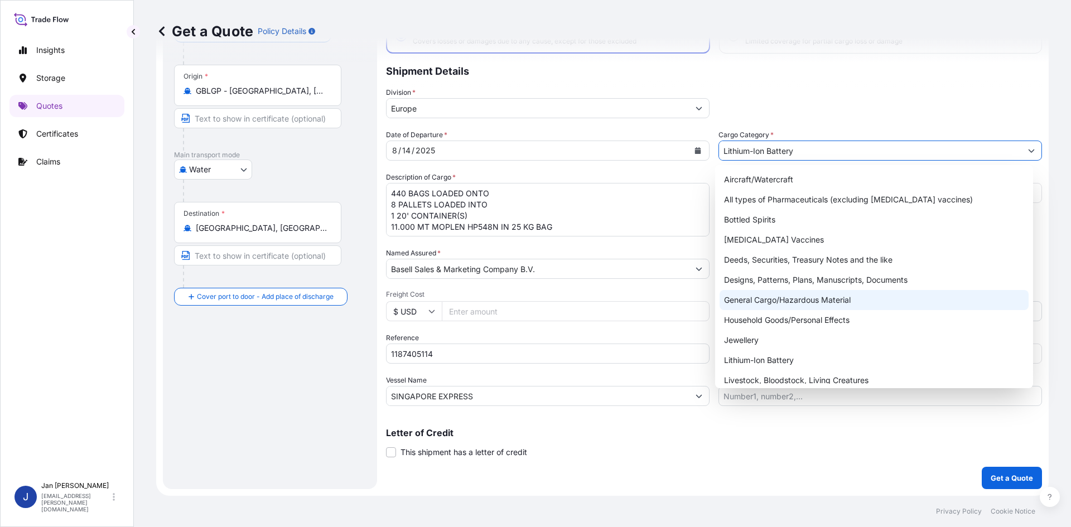
click at [826, 305] on div "General Cargo/Hazardous Material" at bounding box center [875, 300] width 310 height 20
type input "General Cargo/Hazardous Material"
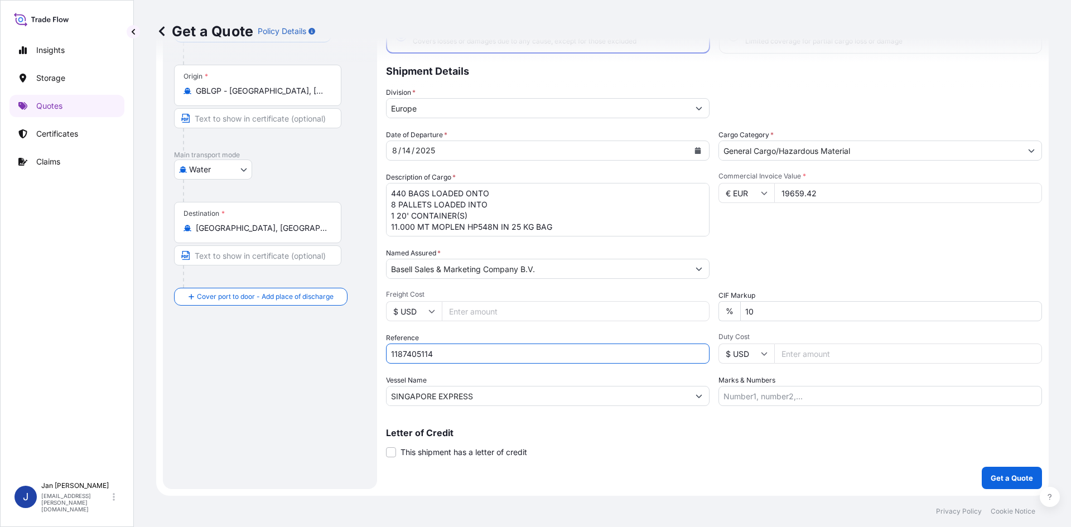
drag, startPoint x: 432, startPoint y: 357, endPoint x: 354, endPoint y: 358, distance: 78.1
click at [354, 358] on form "Route Details Reset Route Details Cover door to port - Add loading place Place …" at bounding box center [602, 237] width 892 height 518
drag, startPoint x: 408, startPoint y: 191, endPoint x: 585, endPoint y: 268, distance: 192.3
click at [584, 268] on div "Date of Departure * [DATE] Cargo Category * General Cargo/Hazardous Material De…" at bounding box center [714, 267] width 656 height 277
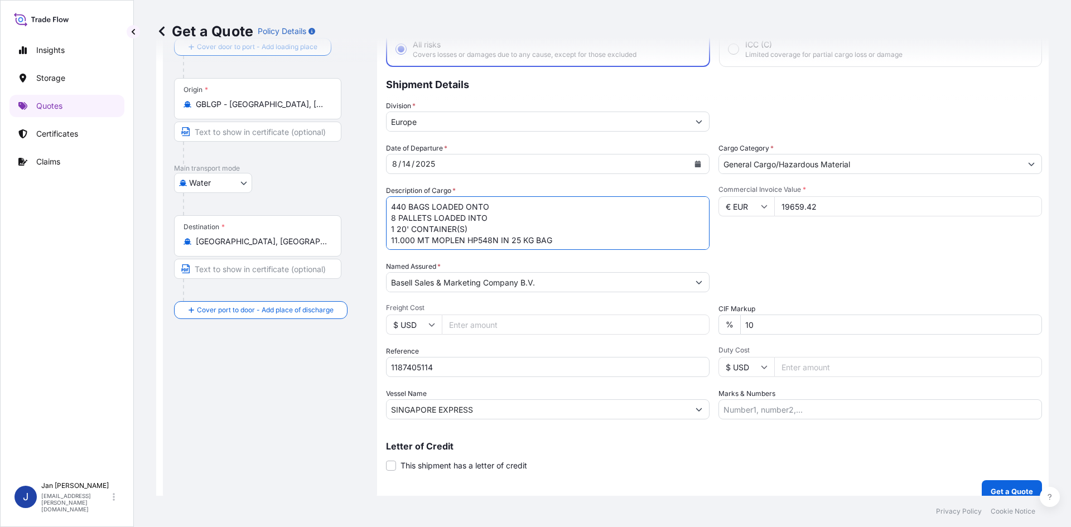
scroll to position [85, 0]
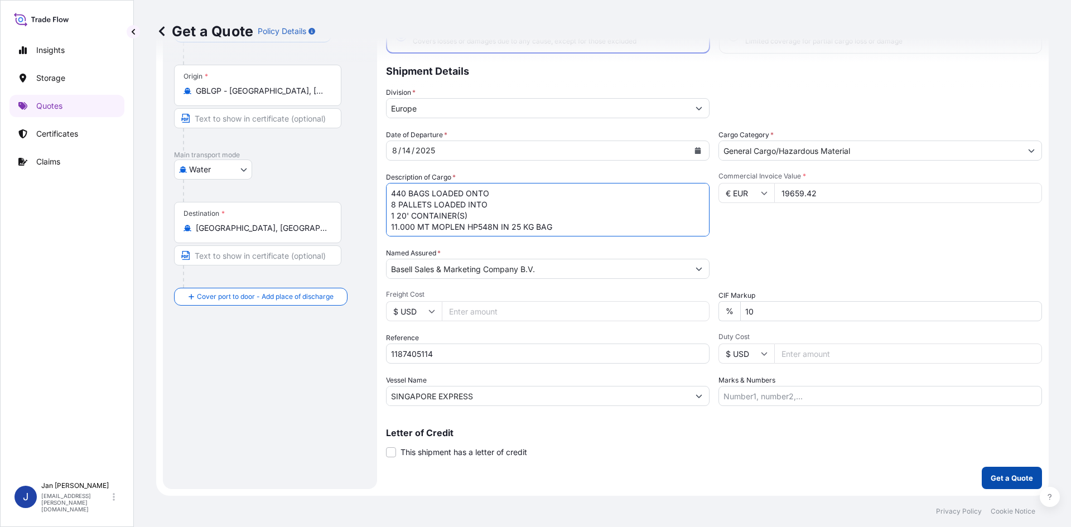
click at [1017, 475] on p "Get a Quote" at bounding box center [1012, 477] width 42 height 11
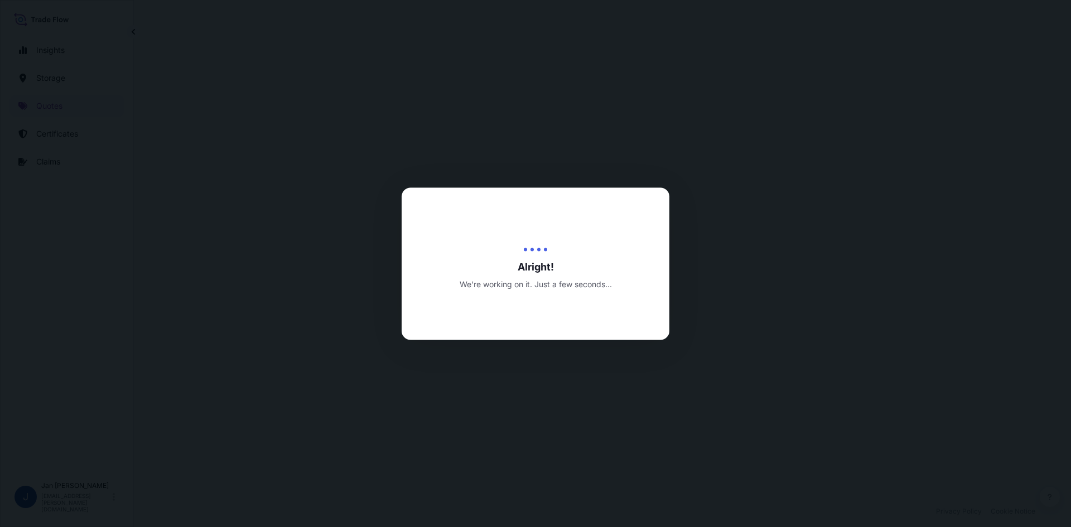
select select "Water"
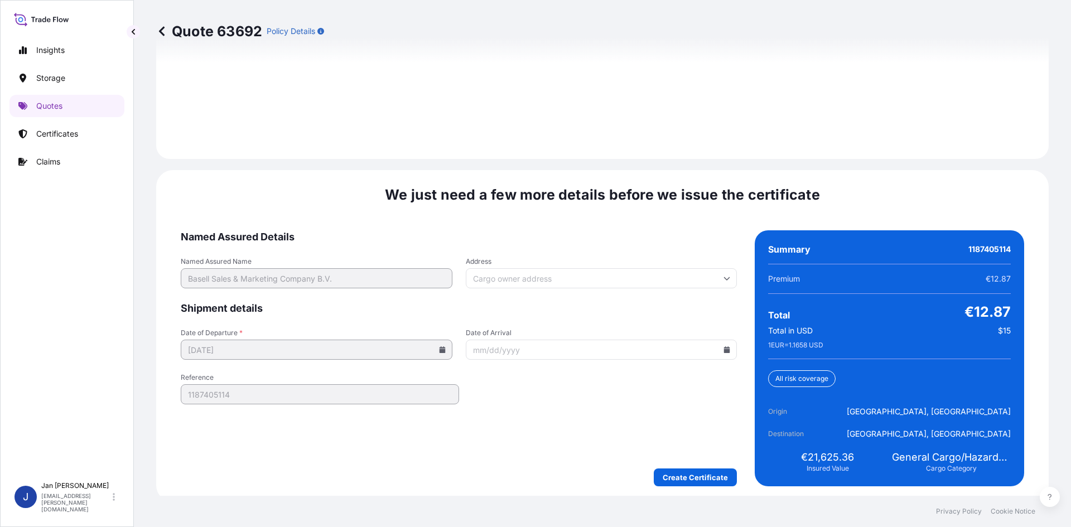
scroll to position [1600, 0]
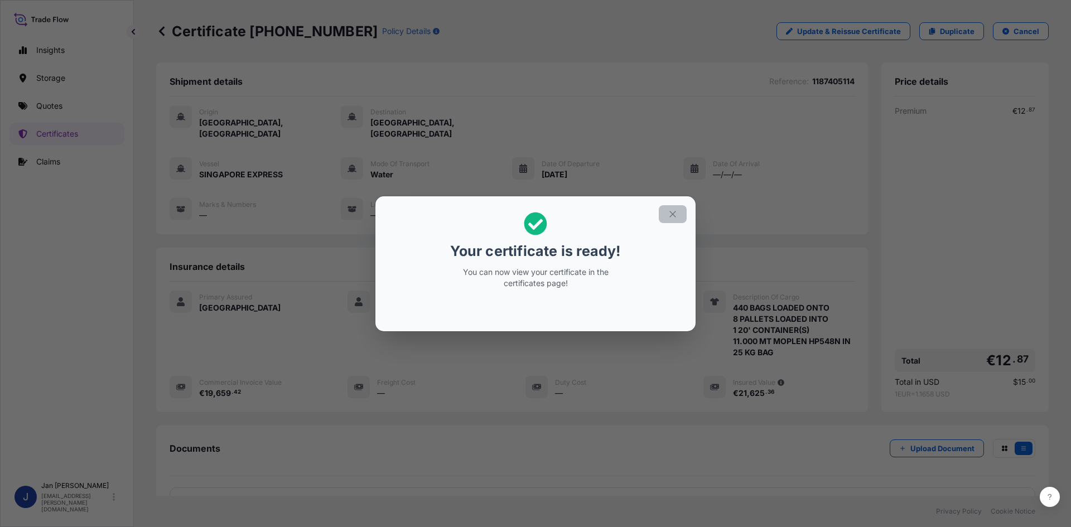
click at [674, 215] on icon "button" at bounding box center [672, 214] width 6 height 6
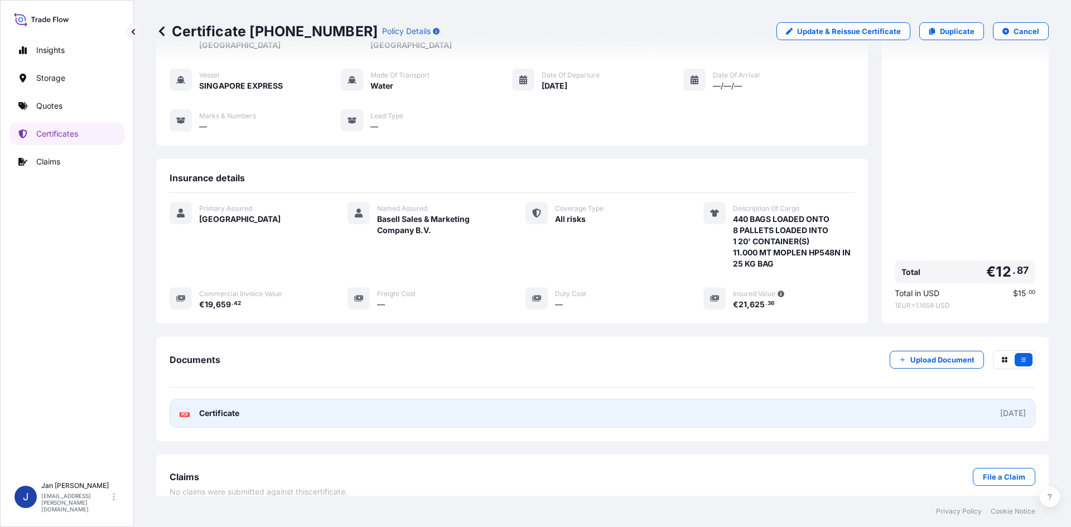
scroll to position [104, 0]
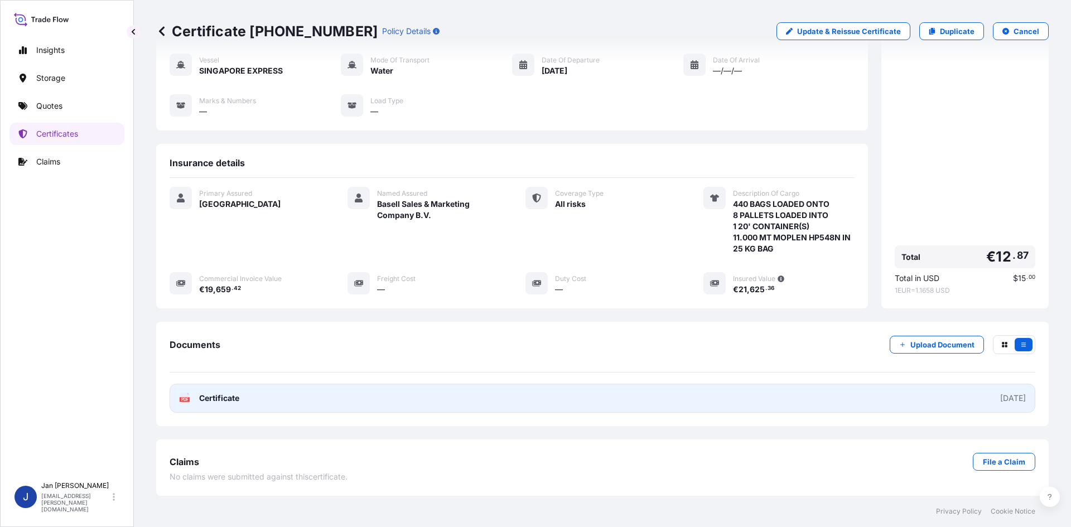
click at [831, 412] on link "PDF Certificate [DATE]" at bounding box center [603, 398] width 866 height 29
